Goal: Transaction & Acquisition: Purchase product/service

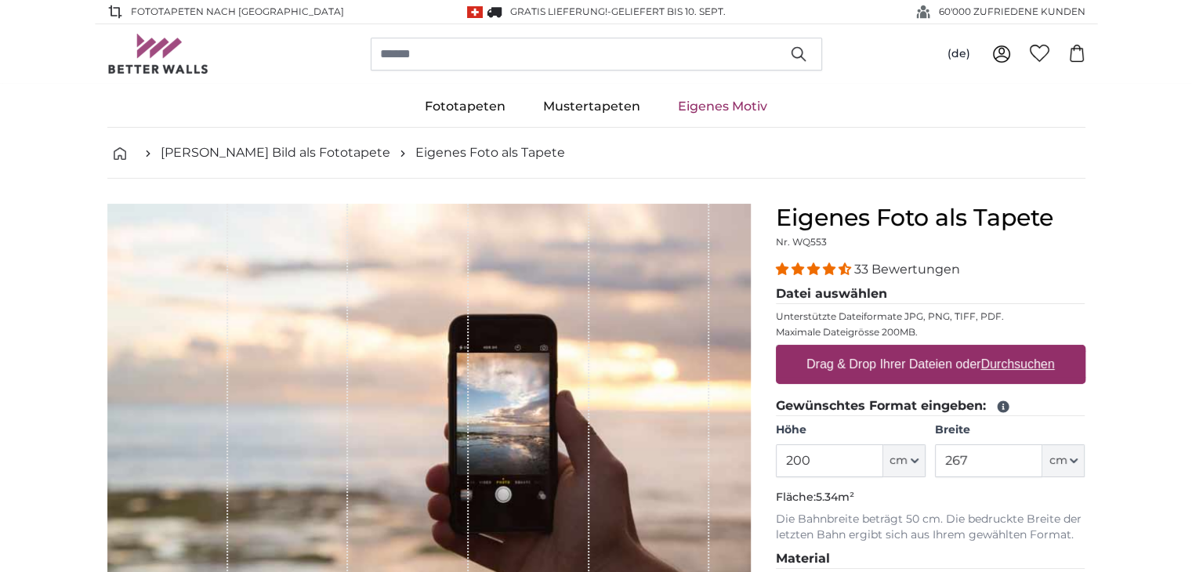
click at [995, 368] on u "Durchsuchen" at bounding box center [1017, 363] width 74 height 13
click at [995, 350] on input "Drag & Drop Ihrer Dateien oder Durchsuchen" at bounding box center [931, 347] width 310 height 5
click at [1014, 359] on u "Durchsuchen" at bounding box center [1017, 363] width 74 height 13
click at [1014, 350] on input "Drag & Drop Ihrer Dateien oder Durchsuchen" at bounding box center [931, 347] width 310 height 5
type input "**********"
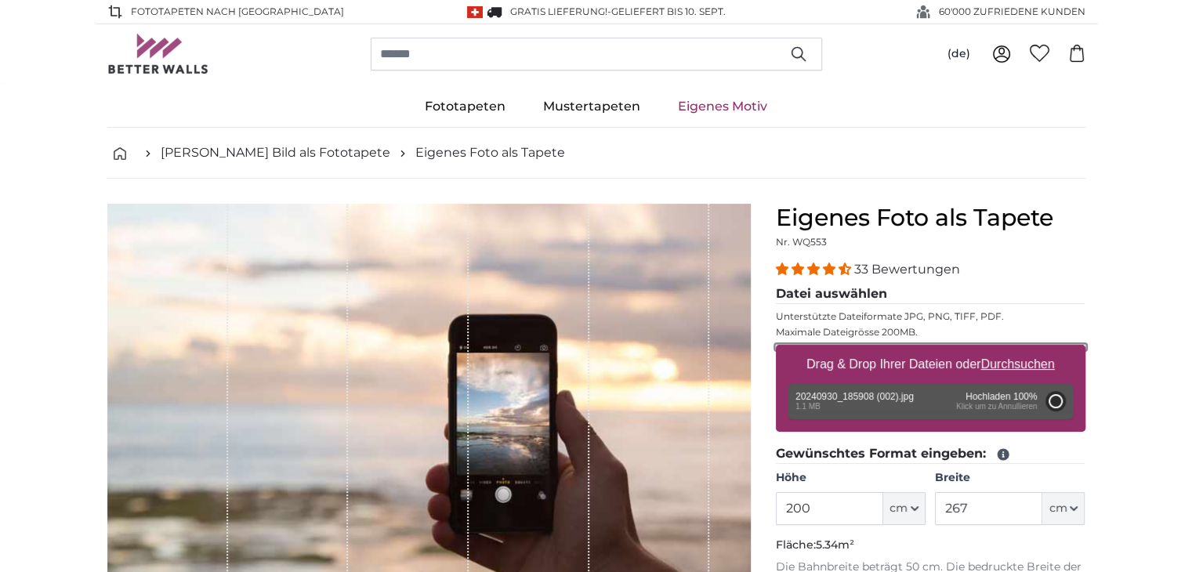
type input "138"
type input "306.4"
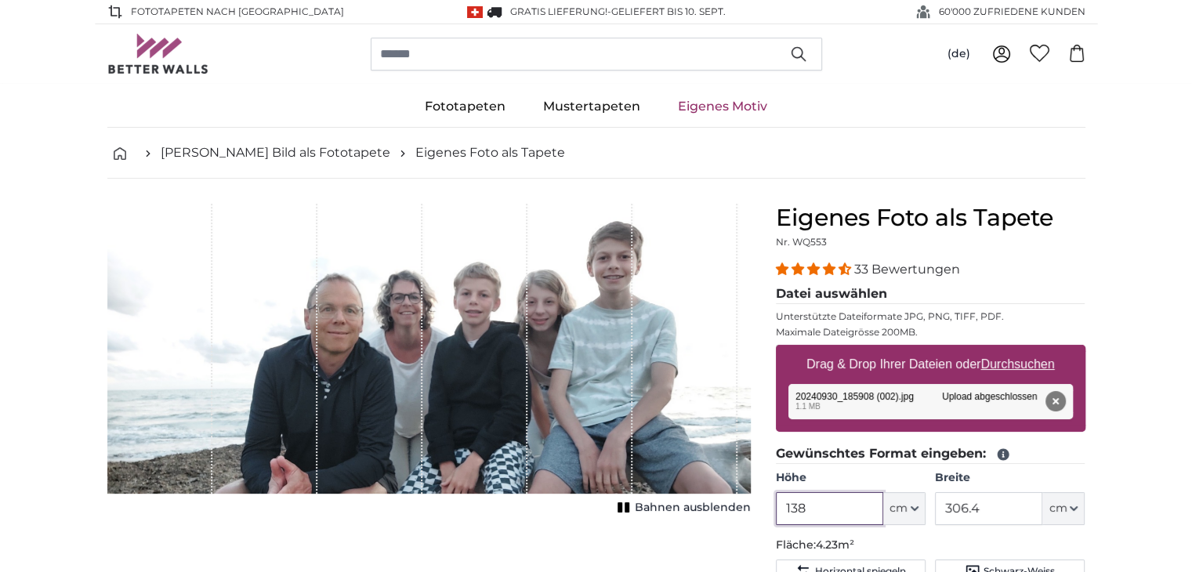
drag, startPoint x: 810, startPoint y: 505, endPoint x: 779, endPoint y: 505, distance: 30.6
click at [779, 505] on input "138" at bounding box center [829, 508] width 107 height 33
type input "40"
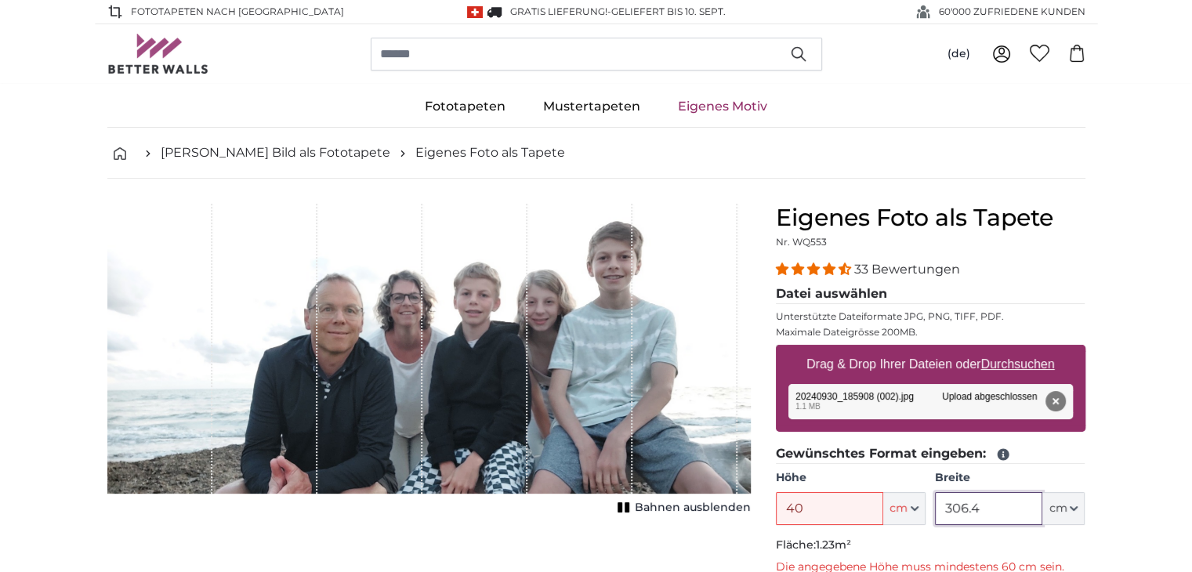
click at [991, 503] on input "306.4" at bounding box center [988, 508] width 107 height 33
type input "3"
type input "145"
click at [846, 505] on input "40" at bounding box center [829, 508] width 107 height 33
click at [917, 509] on icon "button" at bounding box center [915, 509] width 8 height 8
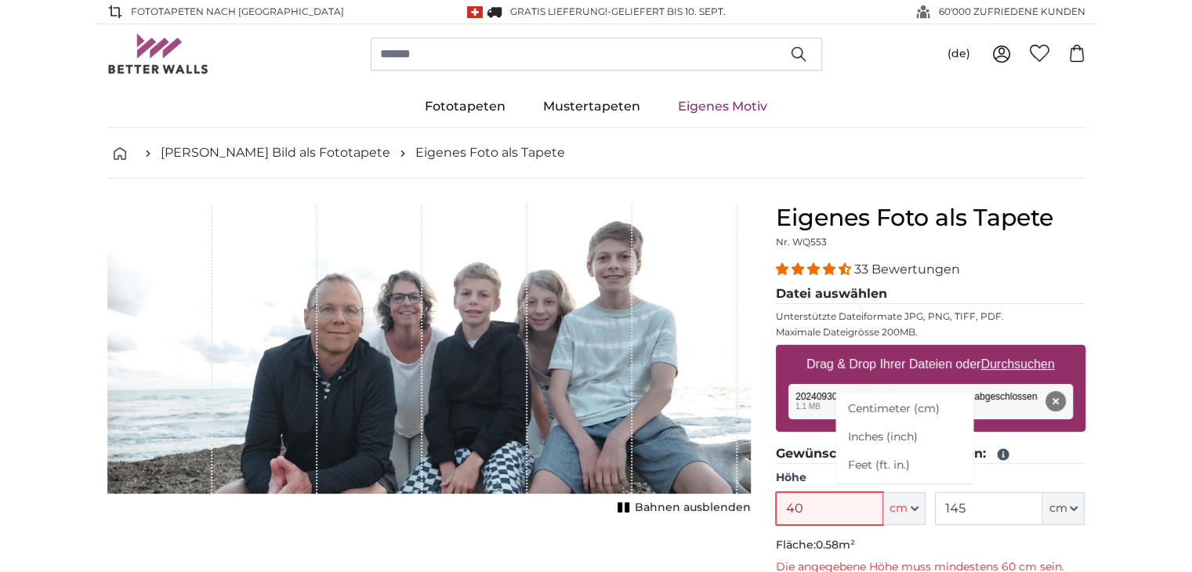
click at [806, 507] on input "40" at bounding box center [829, 508] width 107 height 33
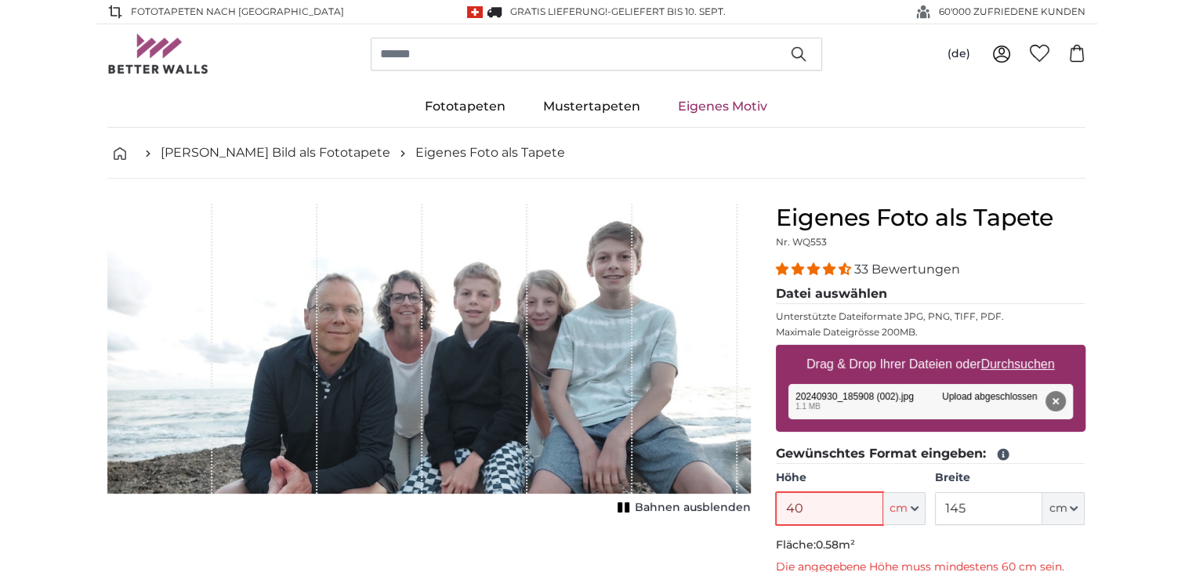
drag, startPoint x: 803, startPoint y: 509, endPoint x: 785, endPoint y: 508, distance: 18.0
click at [785, 508] on input "40" at bounding box center [829, 508] width 107 height 33
click at [839, 500] on input "45" at bounding box center [829, 508] width 107 height 33
type input "4"
click at [819, 509] on input "50" at bounding box center [829, 508] width 107 height 33
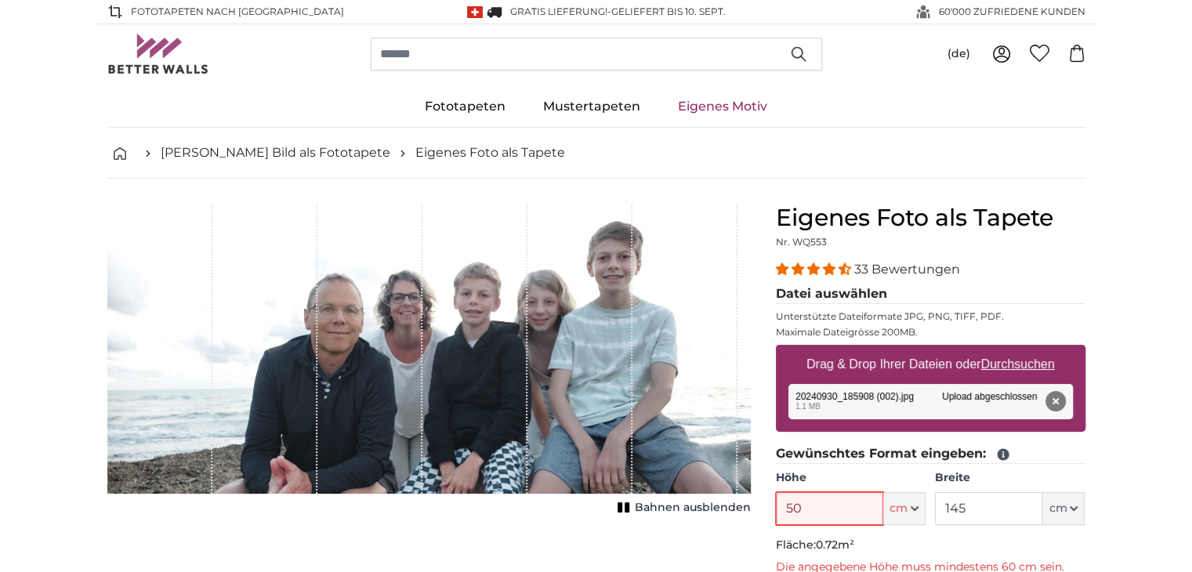
type input "5"
type input "60"
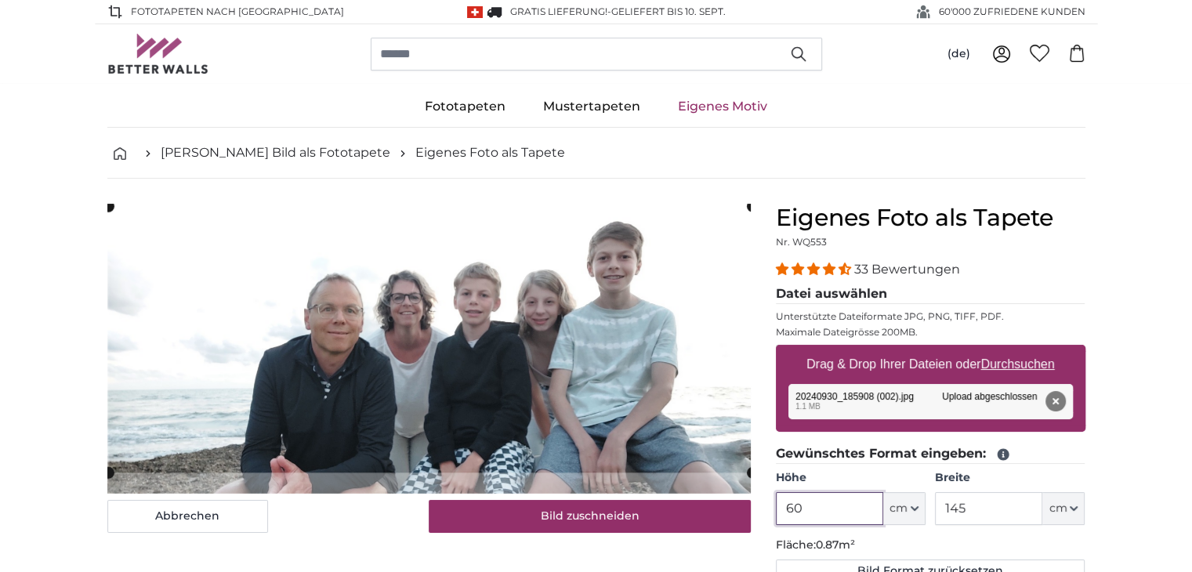
click at [549, 340] on cropper-handle at bounding box center [429, 339] width 643 height 266
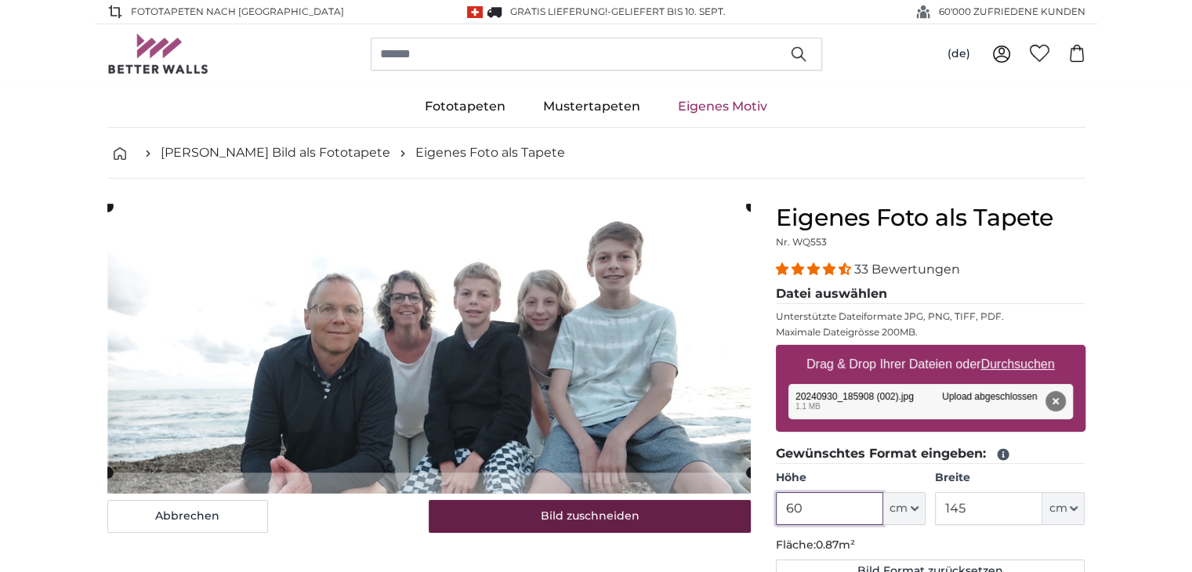
type input "60"
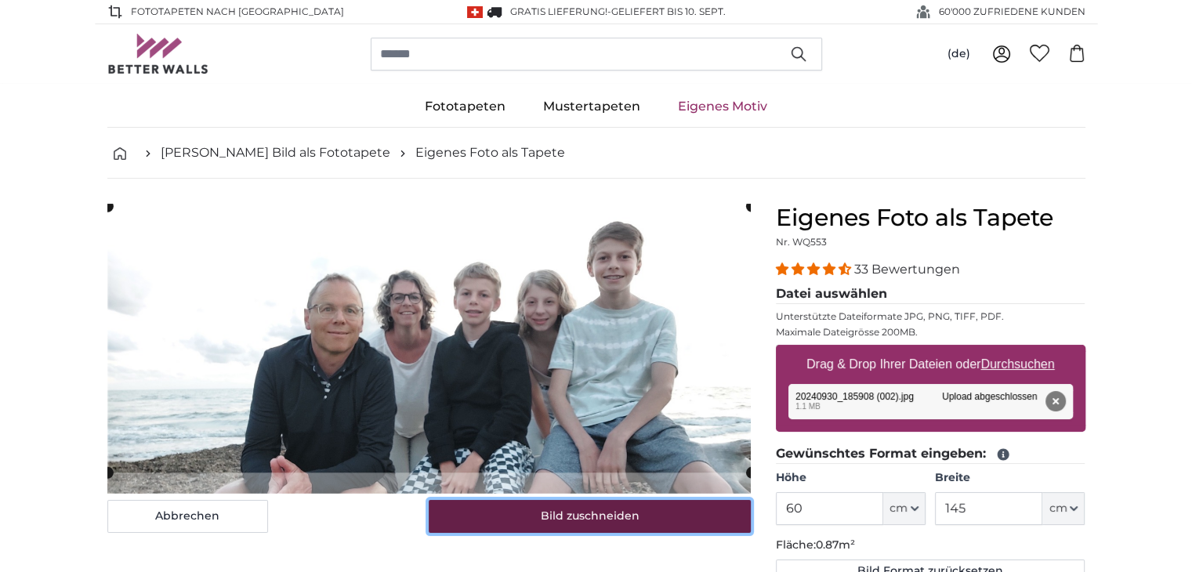
click at [641, 517] on button "Bild zuschneiden" at bounding box center [590, 516] width 322 height 33
